Goal: Transaction & Acquisition: Purchase product/service

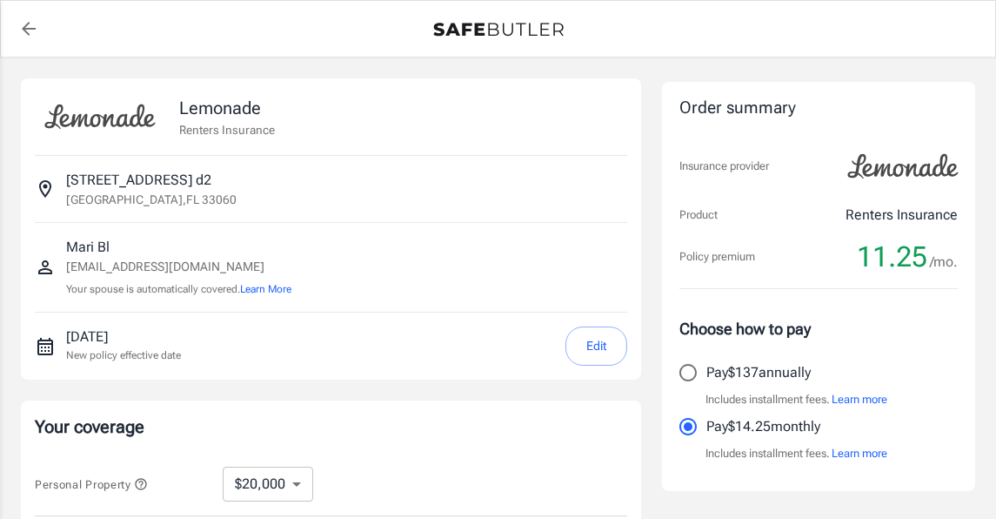
select select "20000"
select select "500"
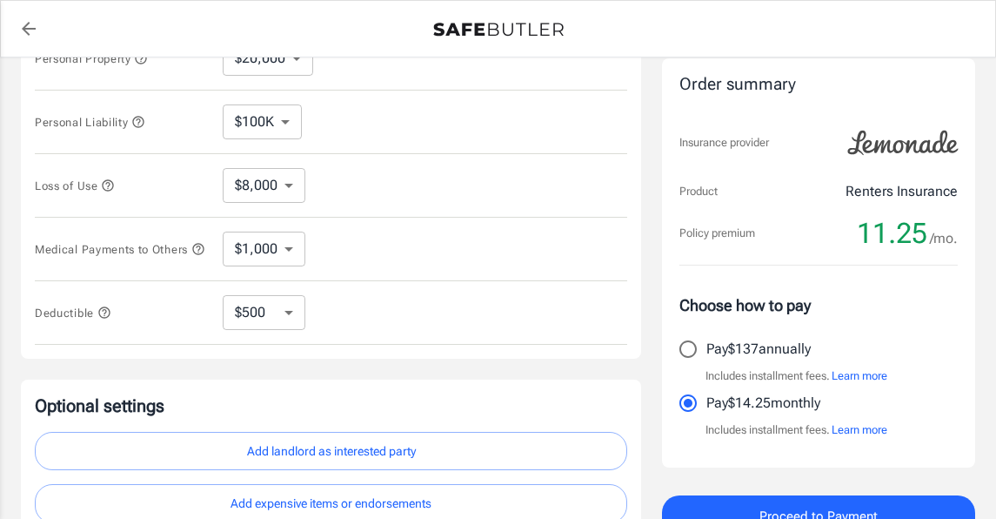
scroll to position [593, 0]
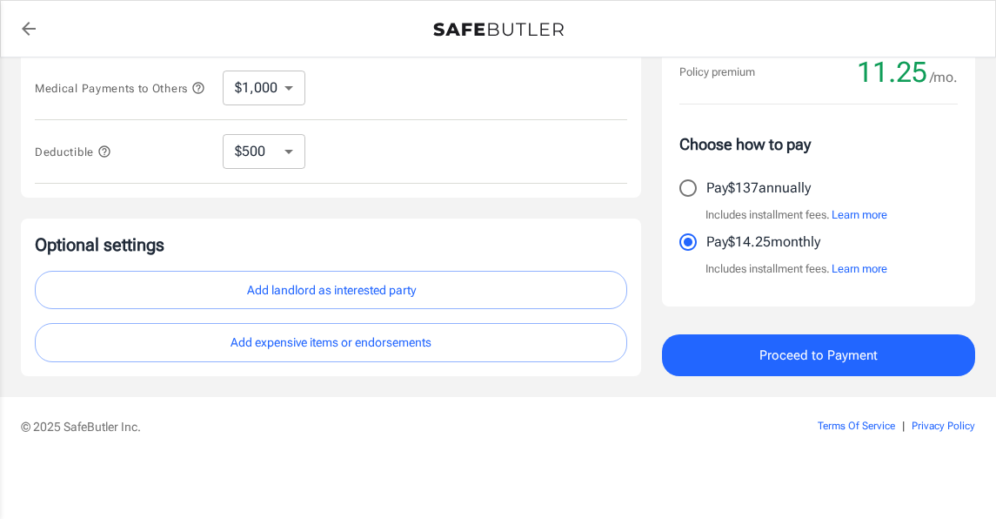
click at [863, 268] on button "Learn more" at bounding box center [860, 268] width 56 height 17
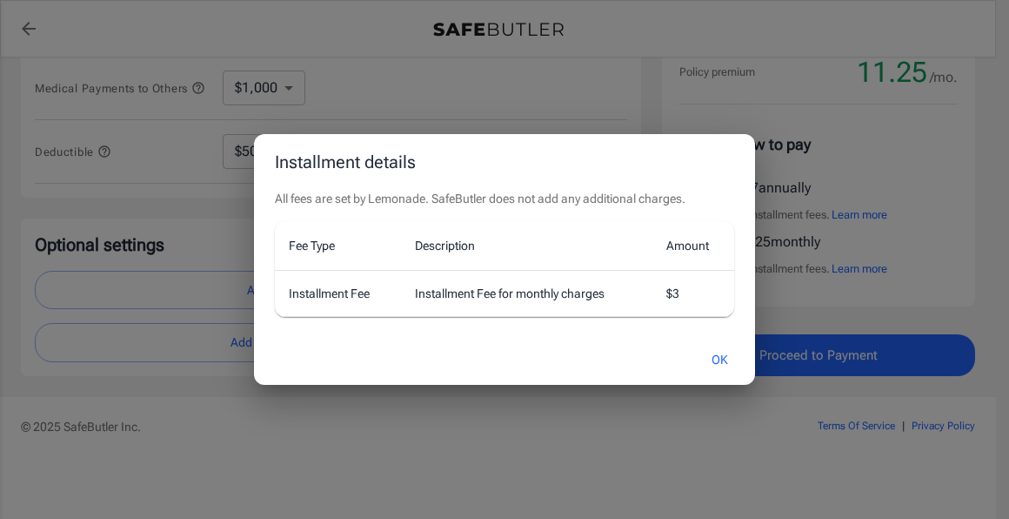
click at [605, 293] on td "Installment Fee for monthly charges" at bounding box center [526, 293] width 251 height 46
click at [727, 365] on button "OK" at bounding box center [720, 359] width 57 height 37
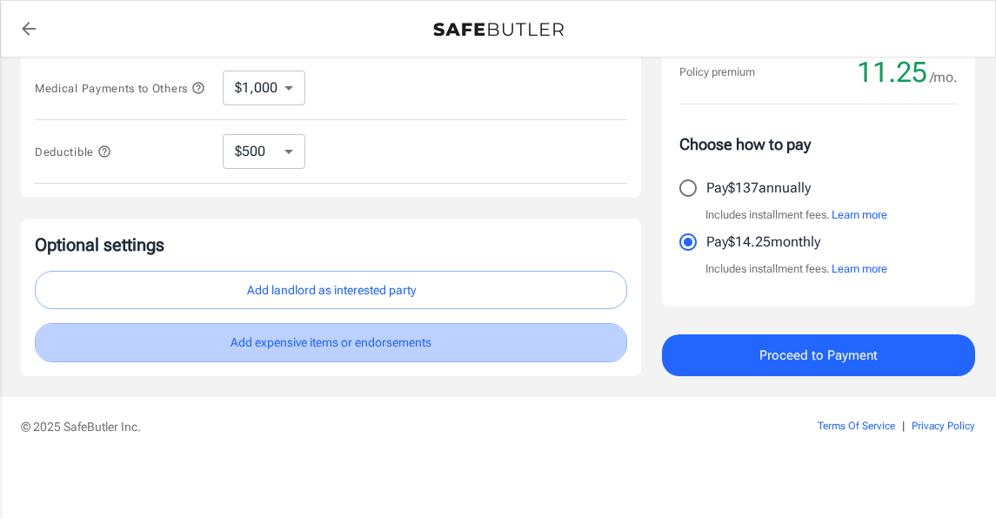
click at [348, 335] on button "Add expensive items or endorsements" at bounding box center [331, 342] width 593 height 39
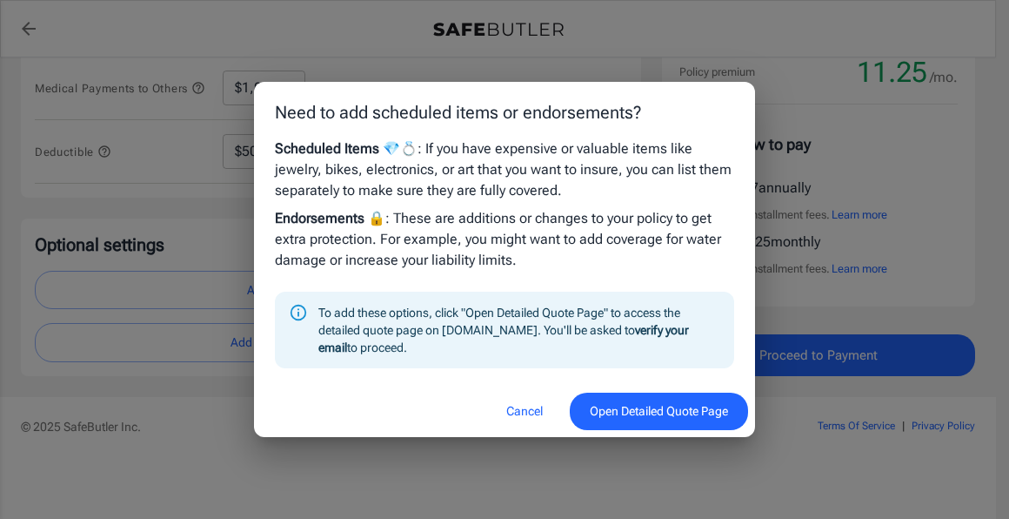
click at [523, 416] on button "Cancel" at bounding box center [524, 410] width 77 height 37
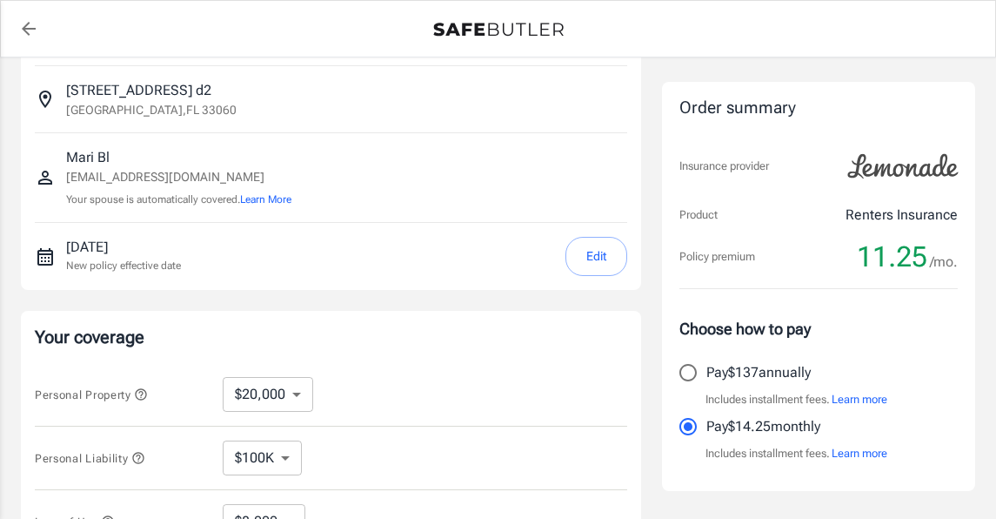
scroll to position [0, 0]
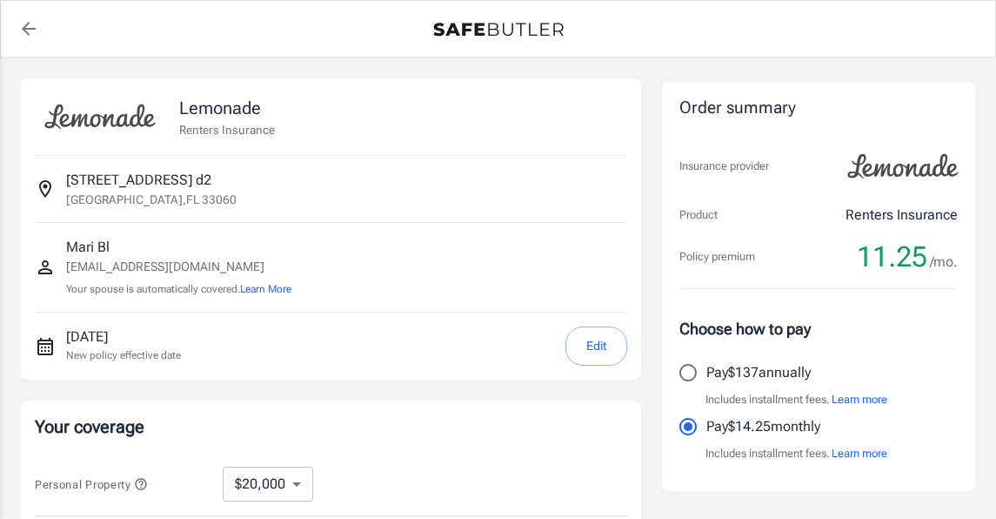
click at [135, 114] on img at bounding box center [100, 116] width 131 height 49
drag, startPoint x: 115, startPoint y: 128, endPoint x: 201, endPoint y: 117, distance: 86.8
click at [198, 92] on div "Lemonade Renters Insurance" at bounding box center [331, 116] width 593 height 49
click at [201, 117] on p "Lemonade" at bounding box center [227, 108] width 96 height 26
click at [206, 127] on p "Renters Insurance" at bounding box center [227, 129] width 96 height 17
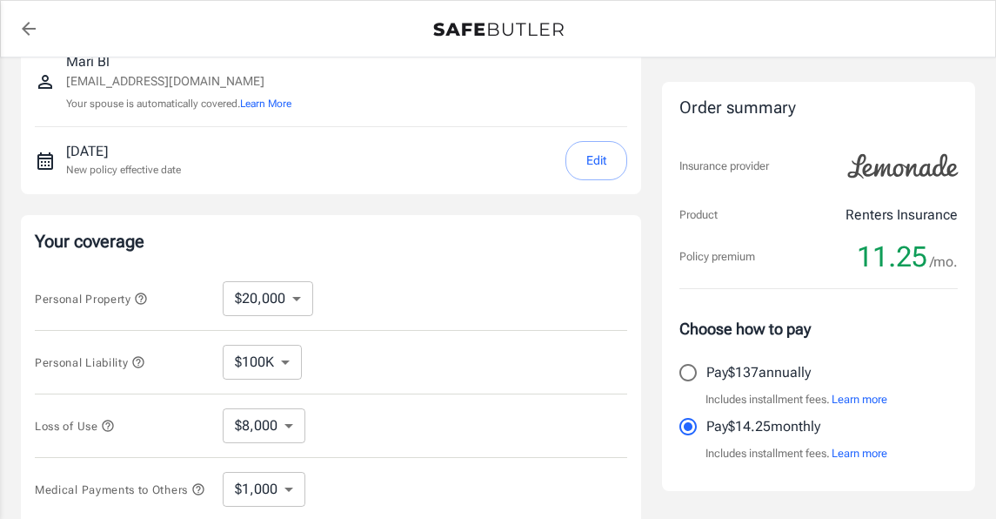
scroll to position [231, 0]
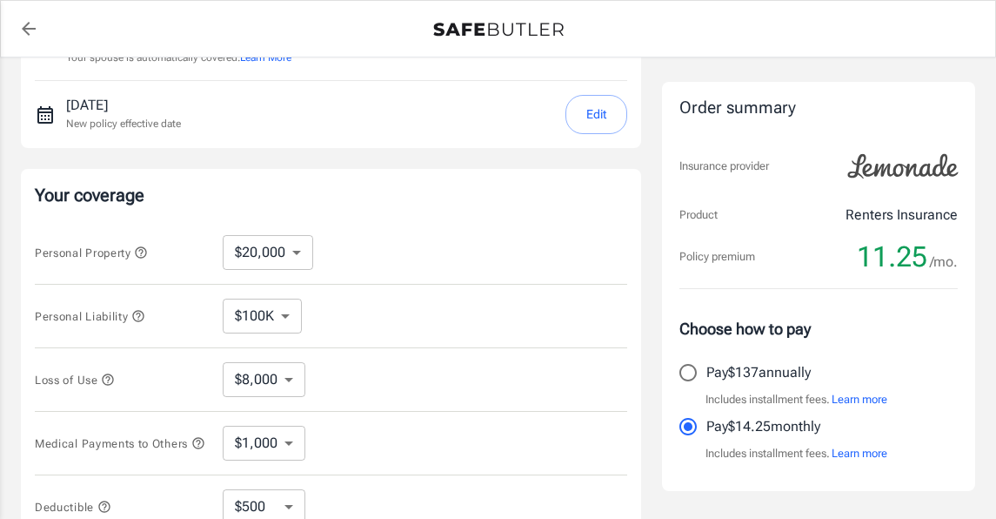
drag, startPoint x: 34, startPoint y: 26, endPoint x: 35, endPoint y: 39, distance: 13.1
click at [34, 27] on icon "back to quotes" at bounding box center [28, 28] width 21 height 21
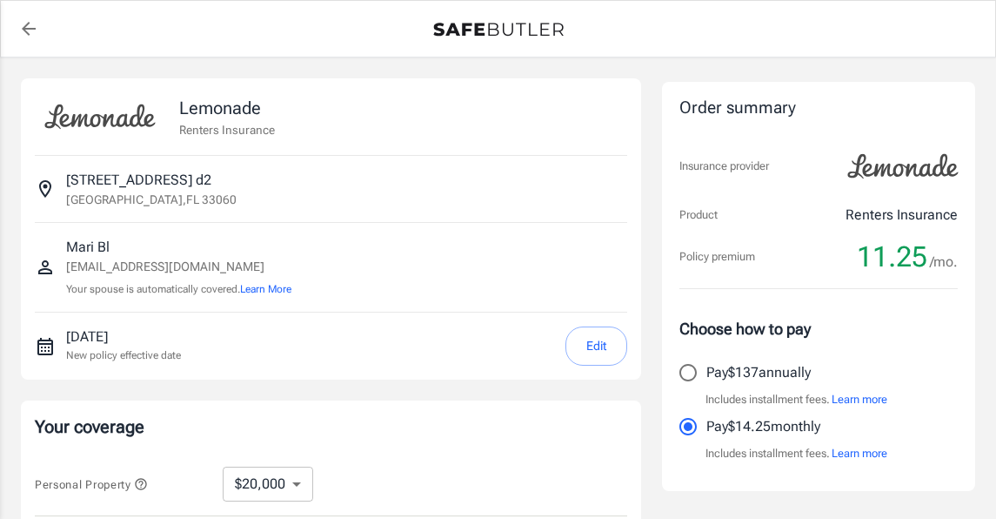
select select "20000"
select select "500"
drag, startPoint x: 264, startPoint y: 114, endPoint x: 250, endPoint y: 116, distance: 14.0
click at [200, 101] on p "Lemonade" at bounding box center [227, 108] width 96 height 26
drag, startPoint x: 271, startPoint y: 131, endPoint x: 176, endPoint y: 103, distance: 99.1
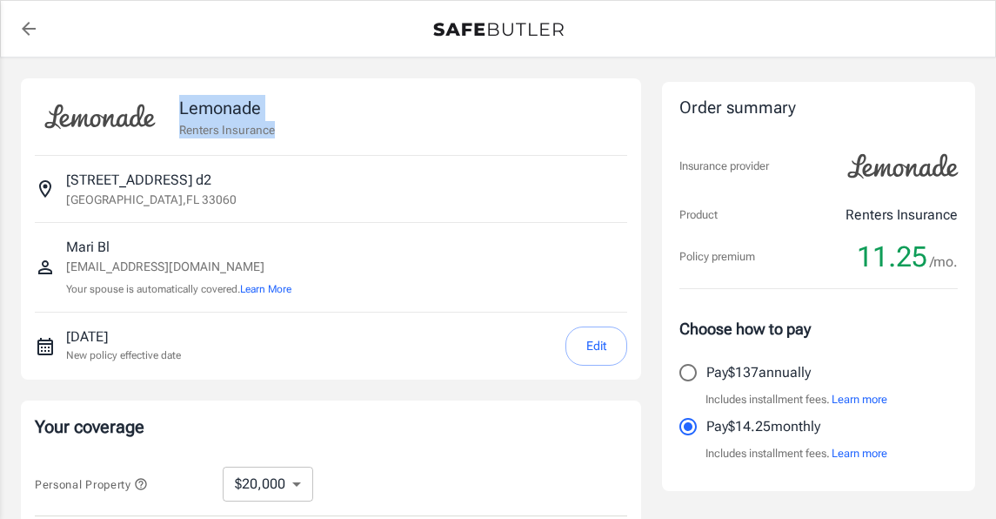
click at [176, 103] on div "Lemonade Renters Insurance" at bounding box center [331, 116] width 593 height 49
copy div "Lemonade Renters Insurance"
drag, startPoint x: 70, startPoint y: 175, endPoint x: 229, endPoint y: 206, distance: 162.3
click at [233, 208] on div "320 Southwest 1st Street d 2 d2 Pompano Beach , FL 33060" at bounding box center [151, 189] width 171 height 38
click at [223, 204] on div "320 Southwest 1st Street d 2 d2 Pompano Beach , FL 33060" at bounding box center [151, 189] width 171 height 38
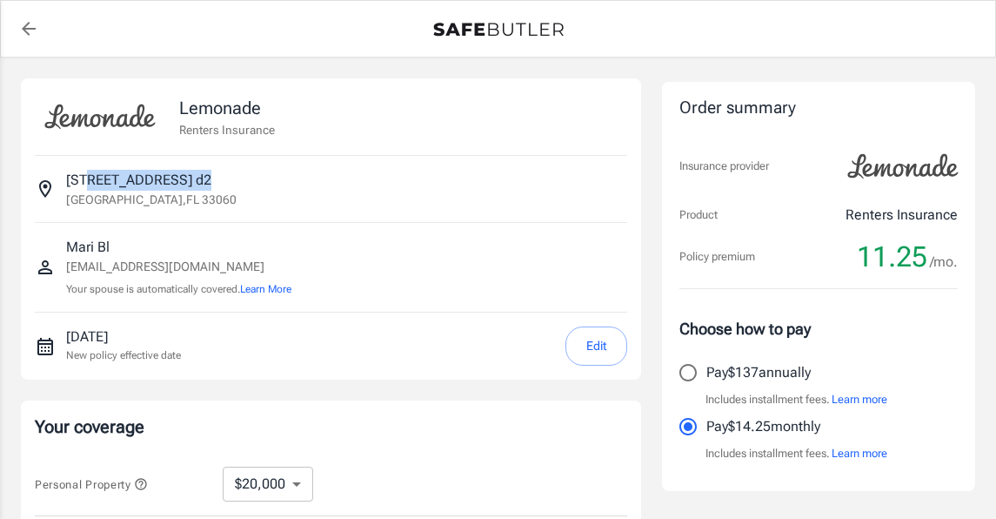
drag, startPoint x: 230, startPoint y: 201, endPoint x: 84, endPoint y: 186, distance: 146.1
click at [90, 187] on div "320 Southwest 1st Street d 2 d2 Pompano Beach , FL 33060" at bounding box center [151, 189] width 171 height 38
click at [70, 177] on p "320 Southwest 1st Street d 2 d2" at bounding box center [138, 180] width 145 height 21
drag, startPoint x: 67, startPoint y: 176, endPoint x: 208, endPoint y: 212, distance: 145.6
click at [208, 212] on div "320 Southwest 1st Street d 2 d2 Pompano Beach , FL 33060" at bounding box center [331, 189] width 593 height 66
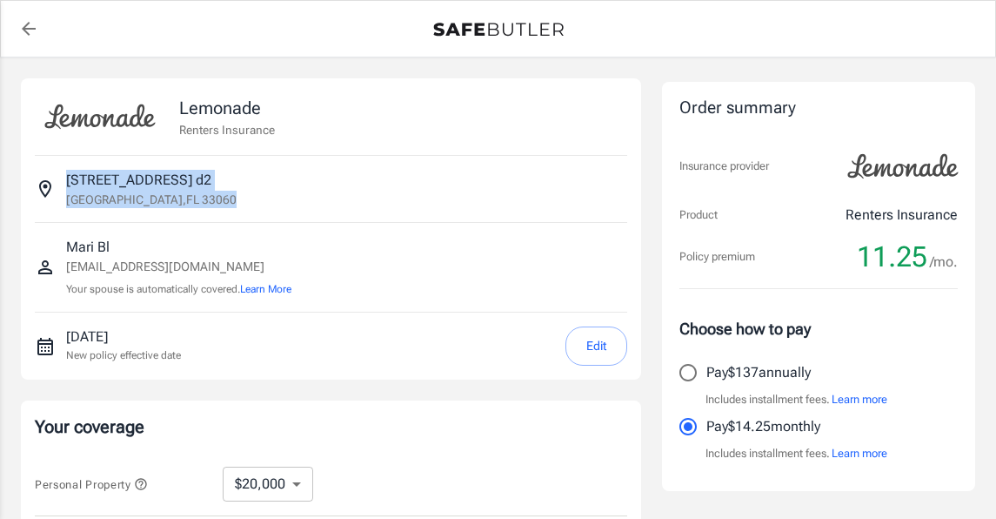
copy div "320 Southwest 1st Street d 2 d2 Pompano Beach , FL 33060"
